Goal: Information Seeking & Learning: Understand process/instructions

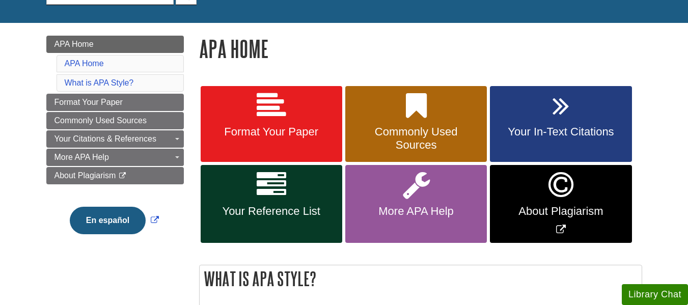
scroll to position [117, 0]
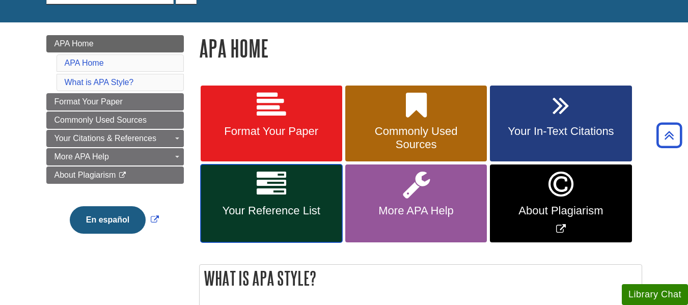
click at [279, 184] on icon at bounding box center [271, 184] width 30 height 30
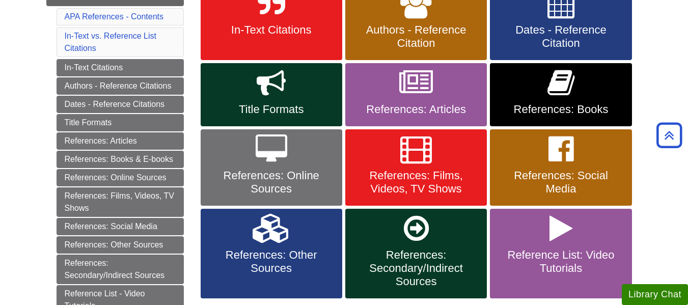
scroll to position [219, 0]
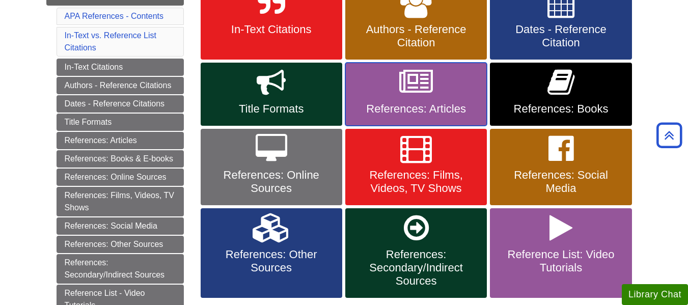
click at [455, 77] on link "References: Articles" at bounding box center [415, 94] width 141 height 63
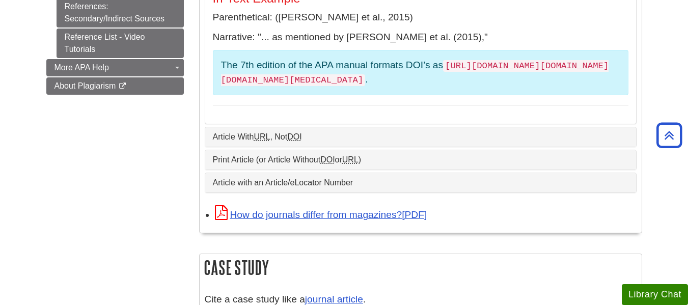
scroll to position [572, 0]
